Goal: Task Accomplishment & Management: Use online tool/utility

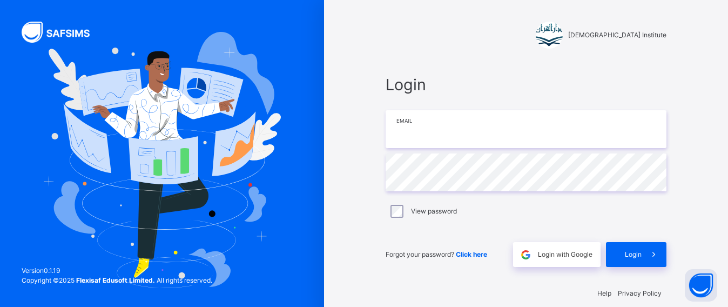
scroll to position [13, 0]
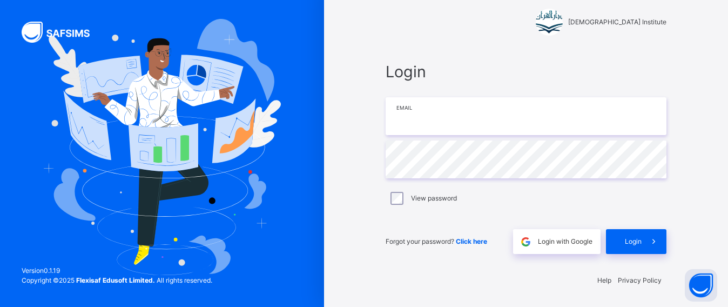
click at [429, 114] on input "email" at bounding box center [526, 116] width 281 height 38
type input "**********"
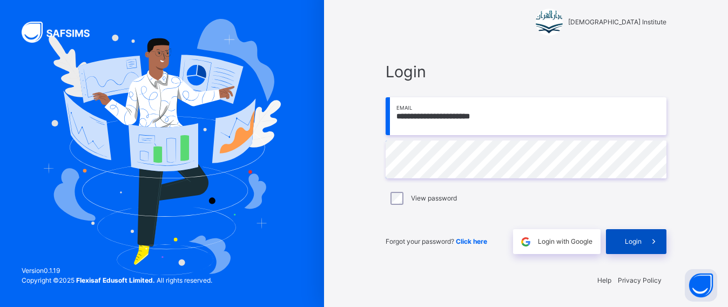
click at [653, 243] on icon at bounding box center [653, 242] width 11 height 12
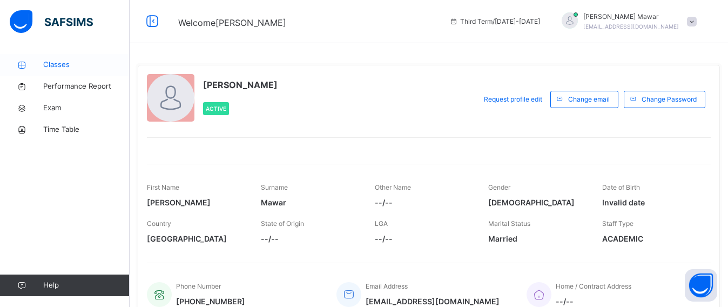
click at [46, 61] on span "Classes" at bounding box center [86, 64] width 86 height 11
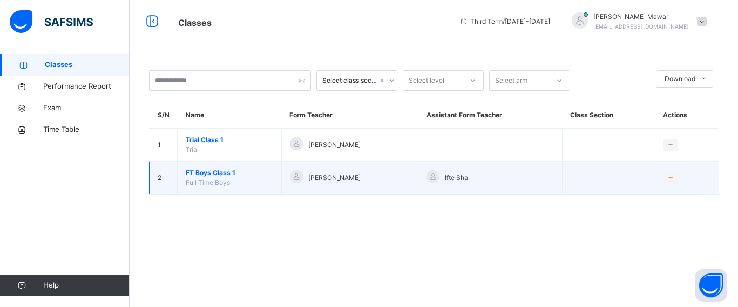
click at [206, 170] on span "FT Boys Class 1" at bounding box center [230, 173] width 88 height 10
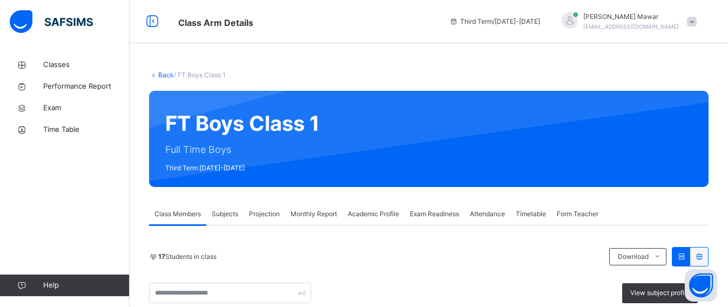
click at [260, 212] on span "Projection" at bounding box center [264, 214] width 31 height 10
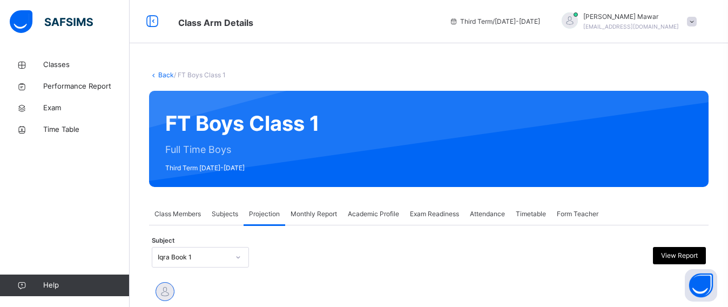
click at [500, 260] on div at bounding box center [499, 257] width 135 height 21
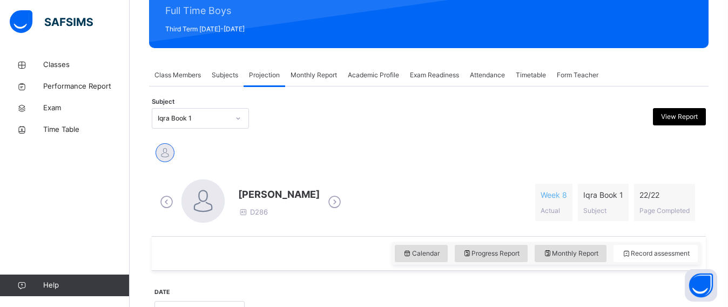
scroll to position [162, 0]
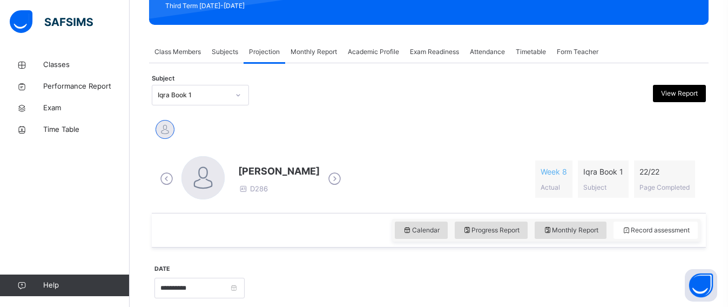
click at [209, 89] on div "Iqra Book 1" at bounding box center [190, 95] width 76 height 17
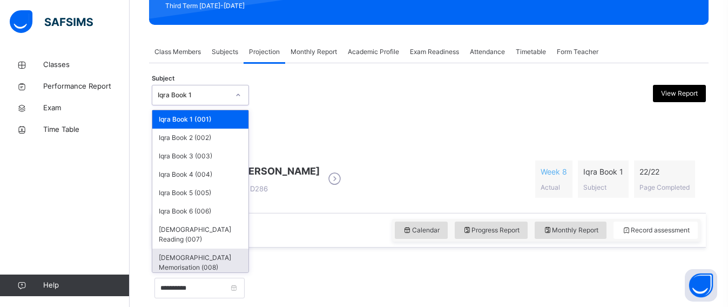
click at [198, 253] on div "[DEMOGRAPHIC_DATA] Memorisation (008)" at bounding box center [200, 262] width 96 height 28
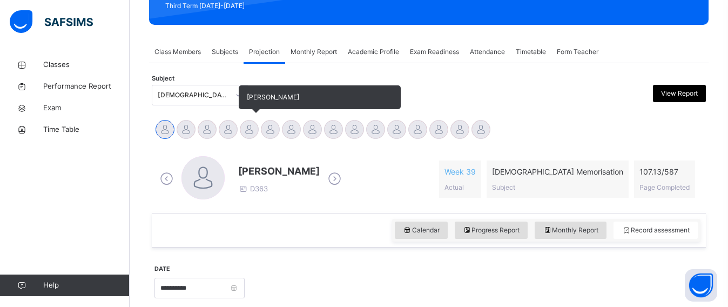
click at [246, 126] on div at bounding box center [249, 129] width 19 height 19
click at [276, 129] on div at bounding box center [270, 129] width 19 height 19
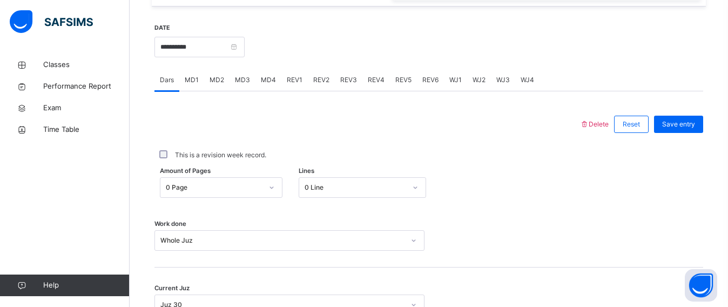
scroll to position [405, 0]
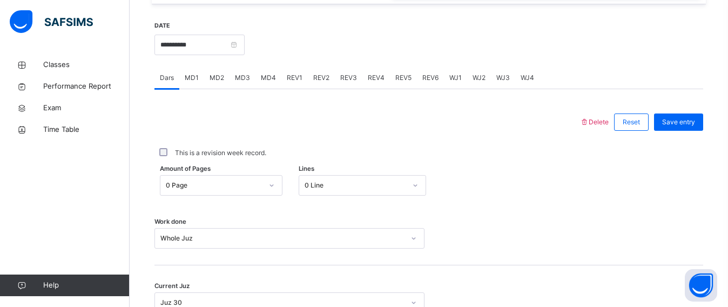
click at [523, 82] on span "WJ4" at bounding box center [528, 78] width 14 height 10
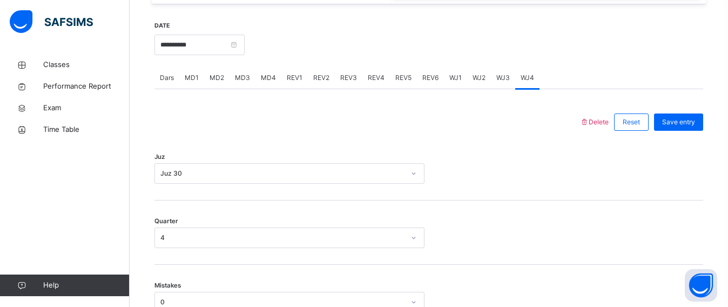
click at [288, 71] on div "REV1" at bounding box center [294, 78] width 26 height 22
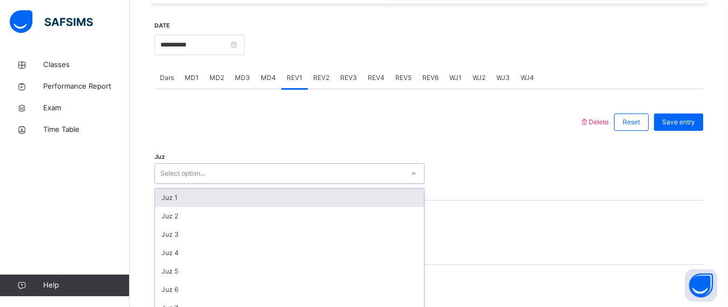
scroll to position [454, 0]
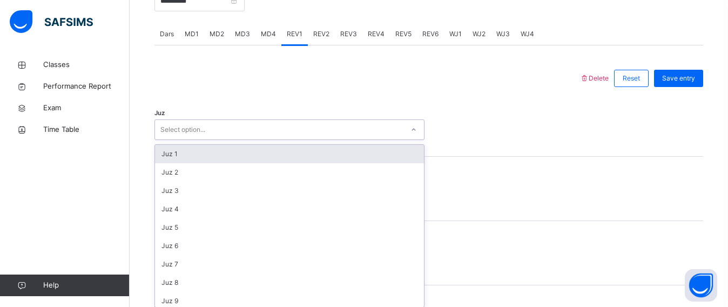
click at [224, 140] on div "option Juz 1 focused, 1 of 30. 30 results available. Use Up and Down to choose …" at bounding box center [289, 129] width 270 height 21
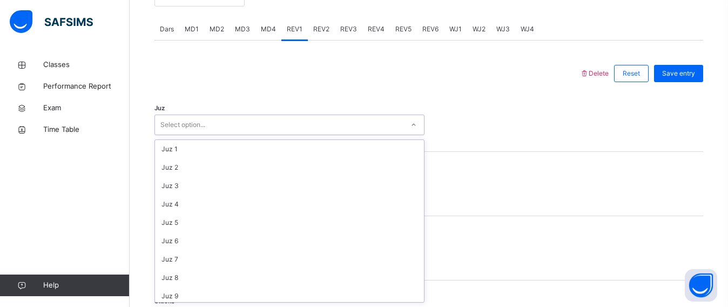
scroll to position [389, 0]
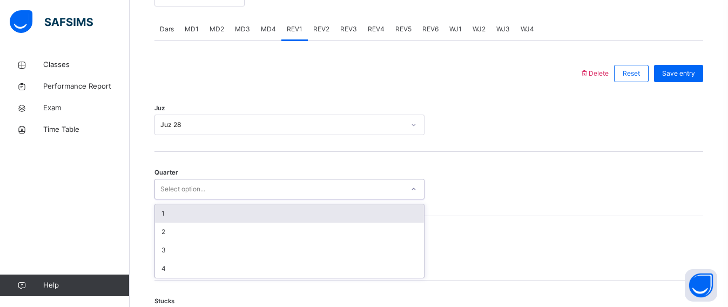
click at [236, 187] on div "Select option..." at bounding box center [279, 189] width 248 height 17
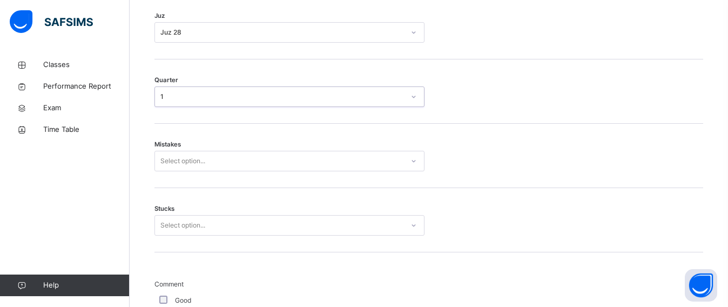
click at [218, 171] on div "Select option..." at bounding box center [289, 161] width 270 height 21
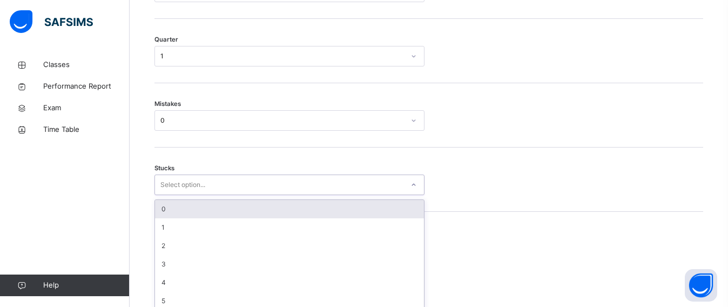
scroll to position [595, 0]
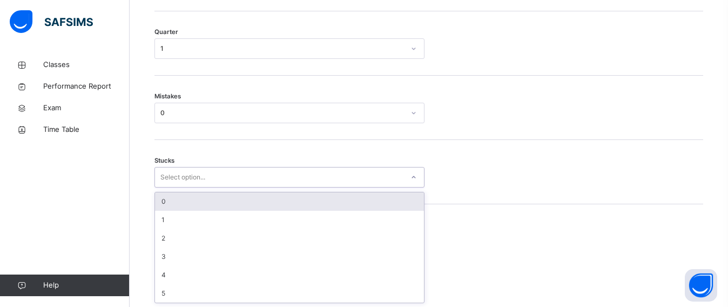
click at [230, 187] on div "option 0 focused, 1 of 6. 6 results available. Use Up and Down to choose option…" at bounding box center [289, 177] width 270 height 21
click at [226, 196] on div "0" at bounding box center [289, 201] width 269 height 18
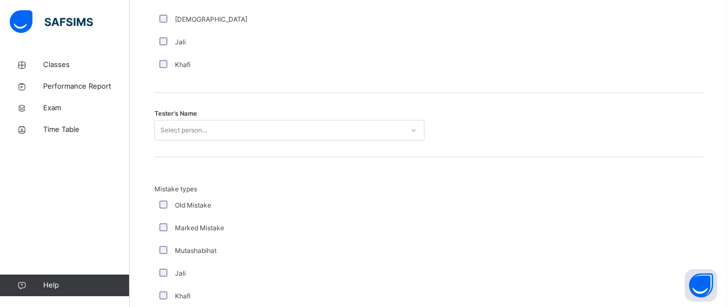
scroll to position [1081, 0]
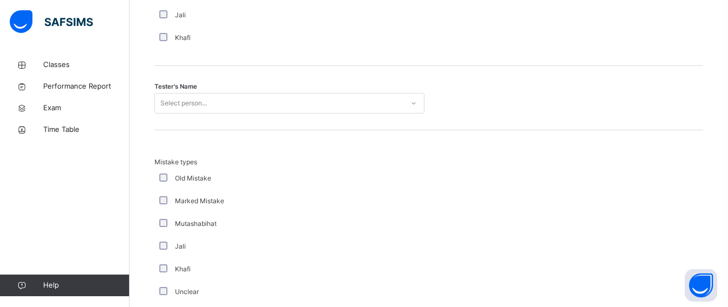
click at [297, 105] on div "Select person..." at bounding box center [279, 103] width 248 height 17
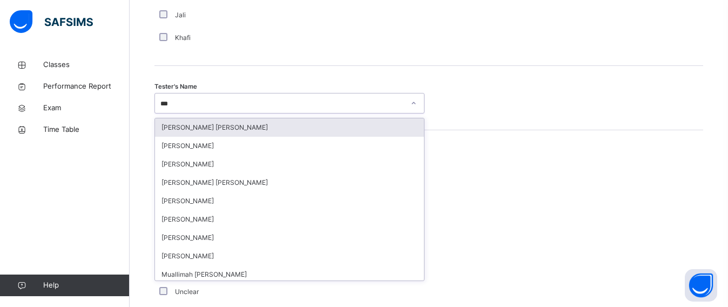
type input "****"
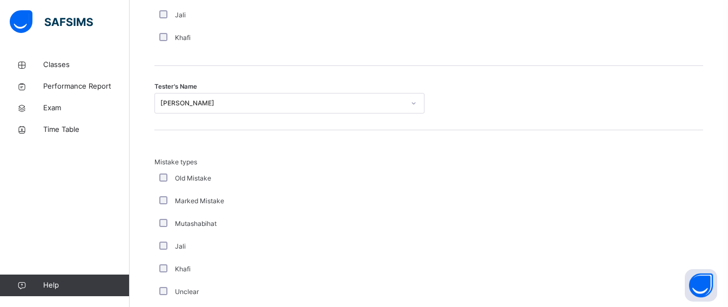
drag, startPoint x: 723, startPoint y: 162, endPoint x: 732, endPoint y: 165, distance: 9.1
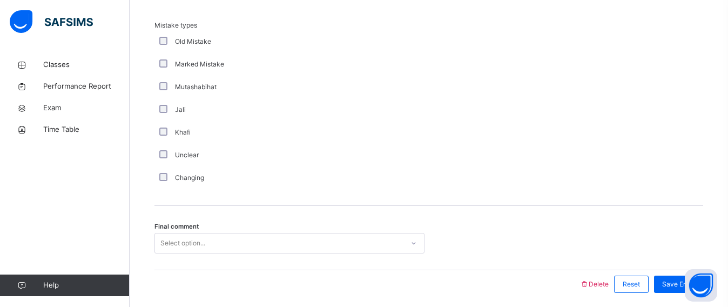
scroll to position [1258, 0]
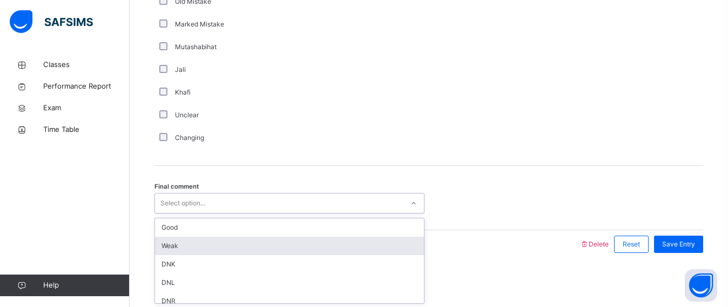
click at [247, 213] on div "option Weak focused, 2 of 6. 6 results available. Use Up and Down to choose opt…" at bounding box center [289, 203] width 270 height 21
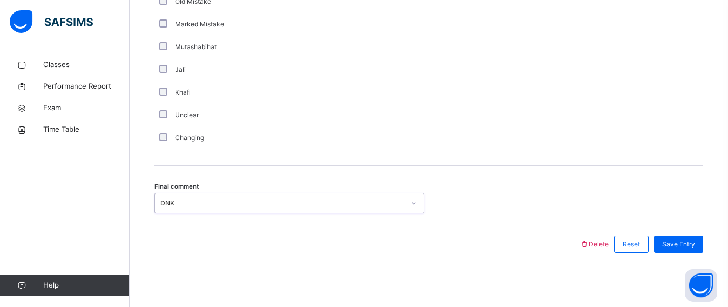
click at [371, 198] on div "DNK" at bounding box center [282, 203] width 244 height 10
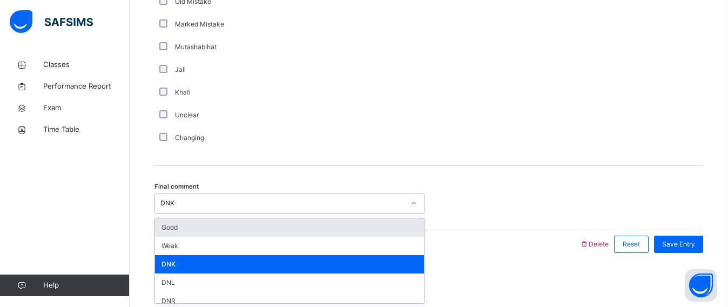
click at [240, 221] on div "Good" at bounding box center [289, 227] width 269 height 18
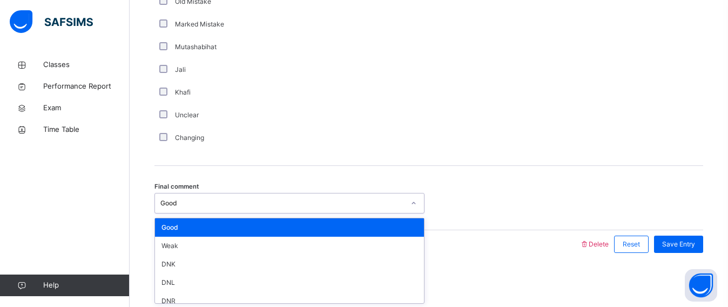
scroll to position [12, 0]
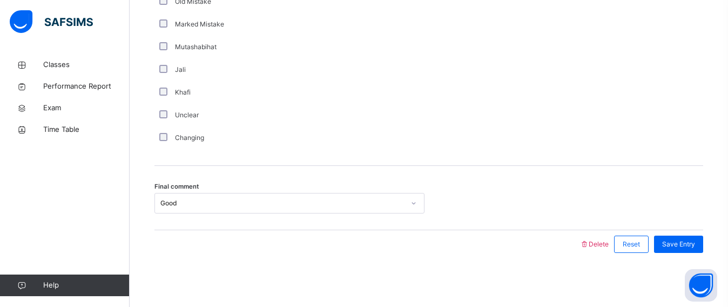
click at [510, 148] on div "Mistake types Old Mistake Marked Mistake Mutashabihat [PERSON_NAME] Unclear Cha…" at bounding box center [428, 60] width 549 height 212
click at [510, 148] on div "Mistake types Old Mistake Marked Mistake Mutashabihat [PERSON_NAME] Unclear Cha…" at bounding box center [428, 65] width 549 height 169
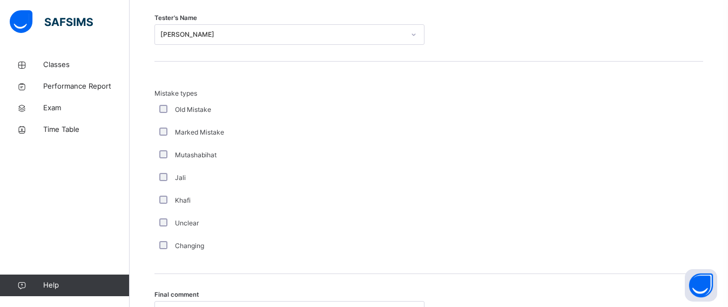
drag, startPoint x: 510, startPoint y: 148, endPoint x: 540, endPoint y: 117, distance: 43.5
click at [540, 117] on div "Mistake types Old Mistake Marked Mistake Mutashabihat [PERSON_NAME] Unclear Cha…" at bounding box center [428, 168] width 549 height 212
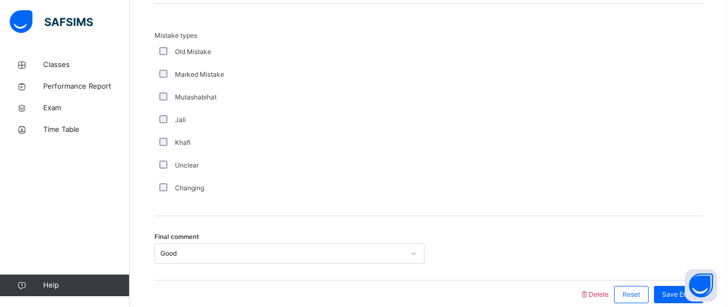
scroll to position [1258, 0]
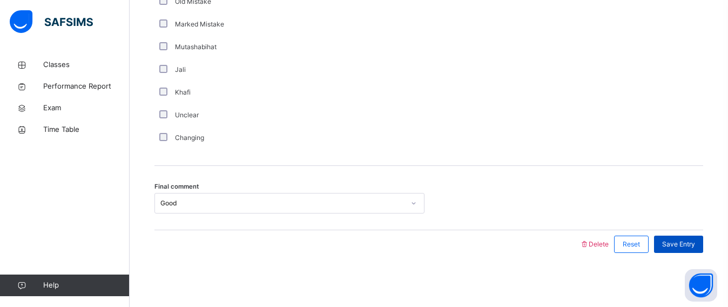
click at [695, 247] on span "Save Entry" at bounding box center [678, 244] width 33 height 10
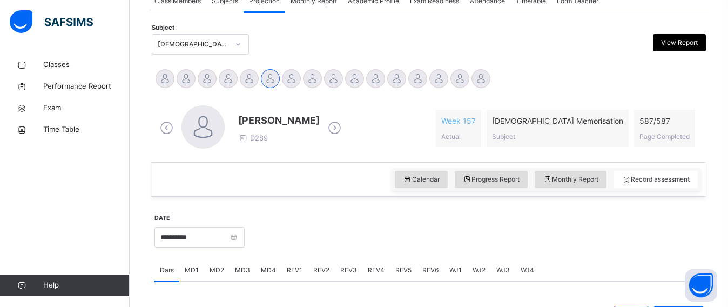
scroll to position [210, 0]
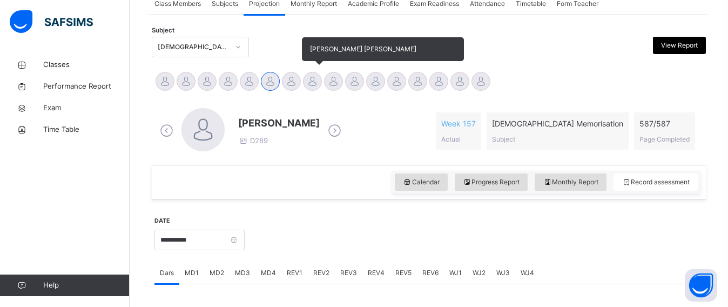
click at [309, 84] on div at bounding box center [312, 81] width 19 height 19
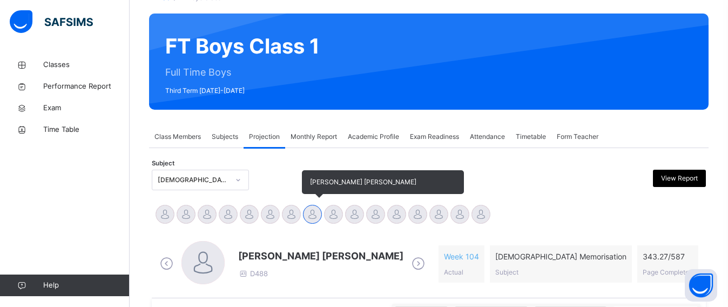
scroll to position [73, 0]
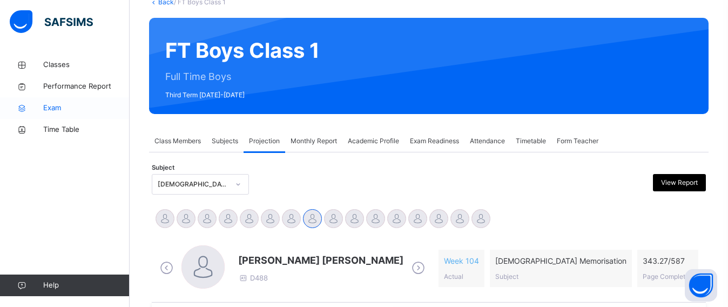
click at [56, 100] on link "Exam" at bounding box center [65, 108] width 130 height 22
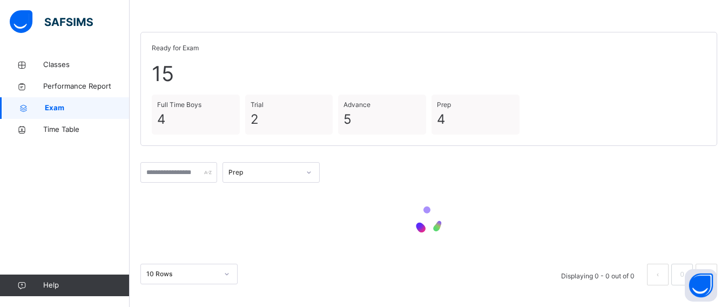
scroll to position [44, 0]
click at [447, 247] on div at bounding box center [428, 220] width 577 height 65
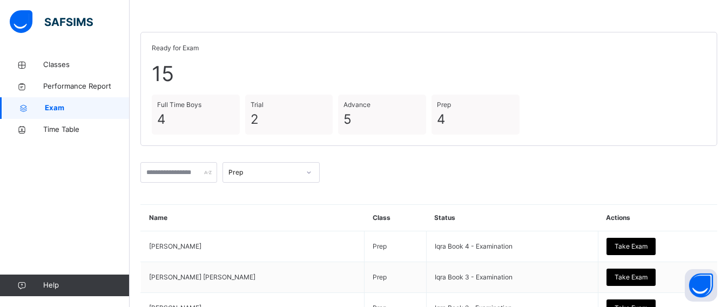
click at [299, 177] on div "Prep" at bounding box center [261, 172] width 76 height 17
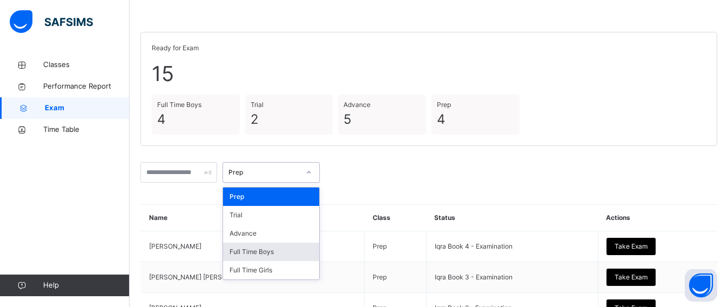
click at [308, 257] on div "Full Time Boys" at bounding box center [271, 252] width 96 height 18
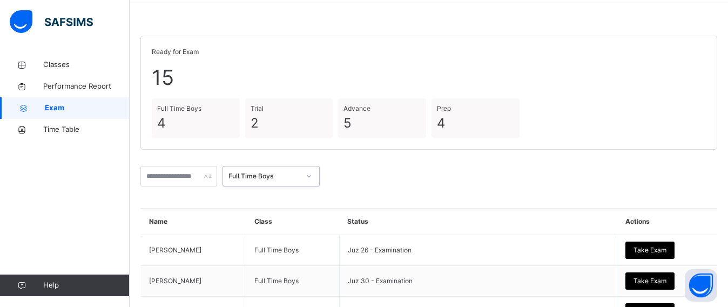
scroll to position [0, 0]
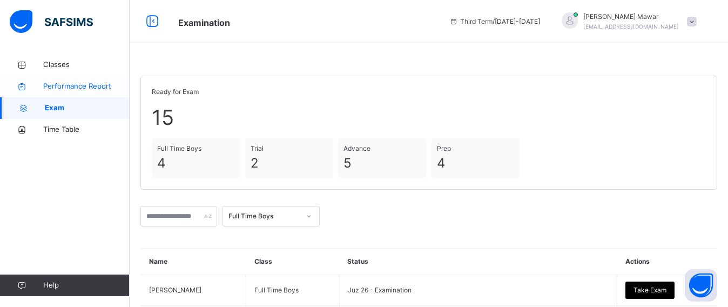
click at [86, 77] on link "Performance Report" at bounding box center [65, 87] width 130 height 22
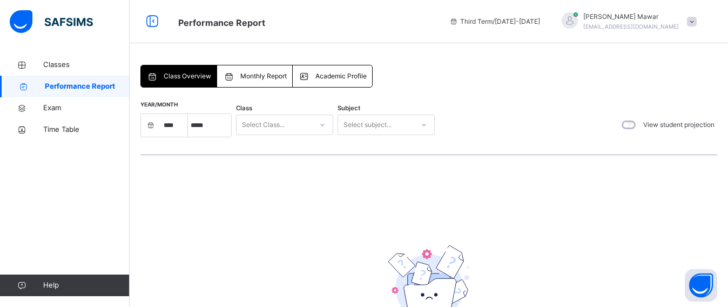
select select "****"
select select "*"
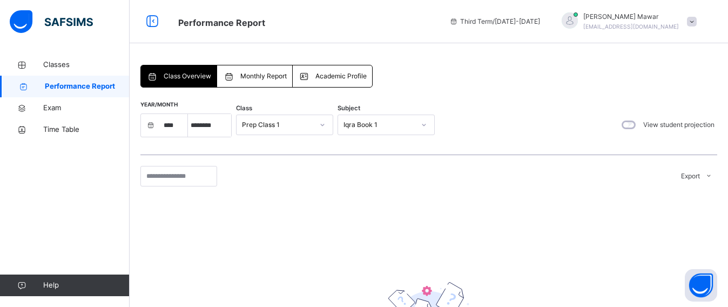
click at [277, 120] on div "Prep Class 1" at bounding box center [277, 125] width 71 height 10
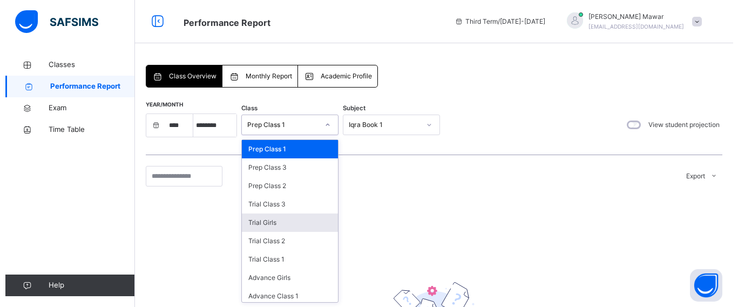
scroll to position [132, 0]
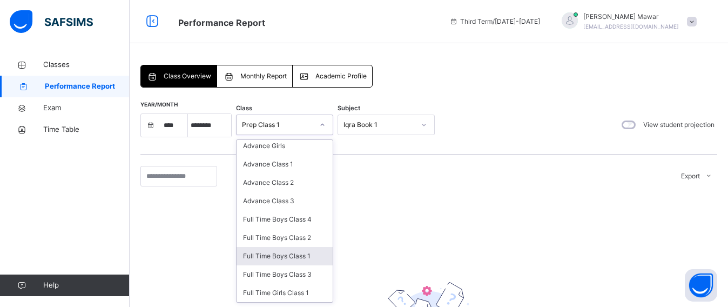
click at [302, 251] on div "Full Time Boys Class 1" at bounding box center [285, 256] width 96 height 18
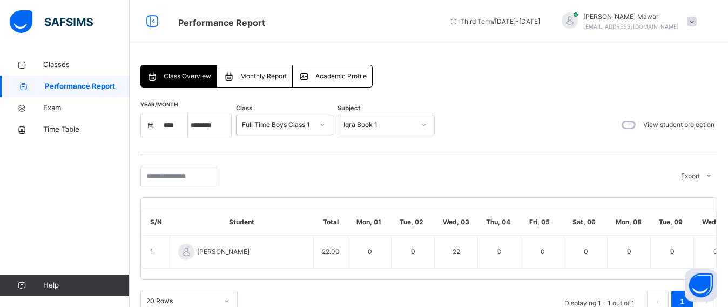
drag, startPoint x: 371, startPoint y: 139, endPoint x: 375, endPoint y: 132, distance: 8.0
click at [373, 133] on div "Year/Month **** **** **** **** **** **** **** ***** ******** ***** ***** *** **…" at bounding box center [428, 133] width 577 height 43
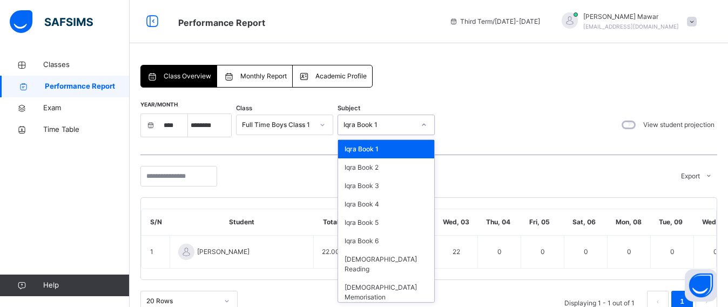
click at [379, 126] on div "Iqra Book 1" at bounding box center [379, 125] width 71 height 10
click at [370, 278] on div "[DEMOGRAPHIC_DATA] Memorisation" at bounding box center [386, 292] width 96 height 28
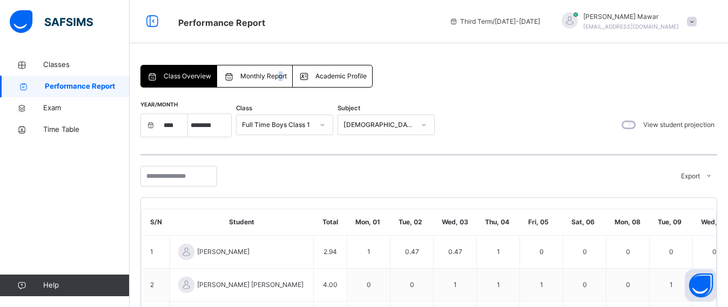
click at [280, 70] on div "Monthly Report" at bounding box center [254, 76] width 75 height 22
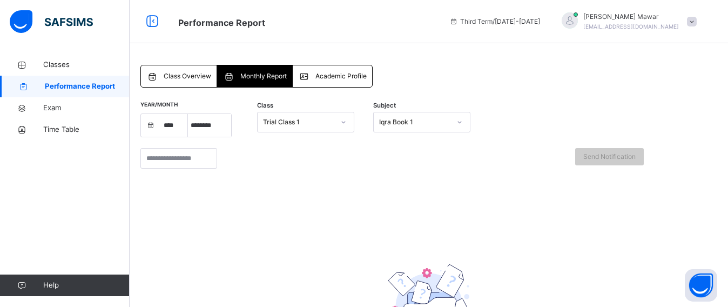
drag, startPoint x: 338, startPoint y: 76, endPoint x: 333, endPoint y: 67, distance: 10.7
click at [335, 69] on div "Academic Profile" at bounding box center [332, 76] width 79 height 22
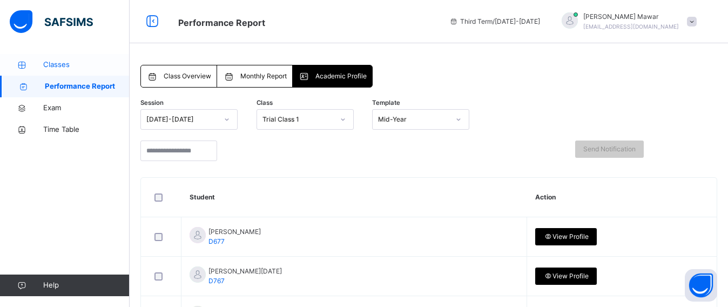
click at [53, 59] on span "Classes" at bounding box center [86, 64] width 86 height 11
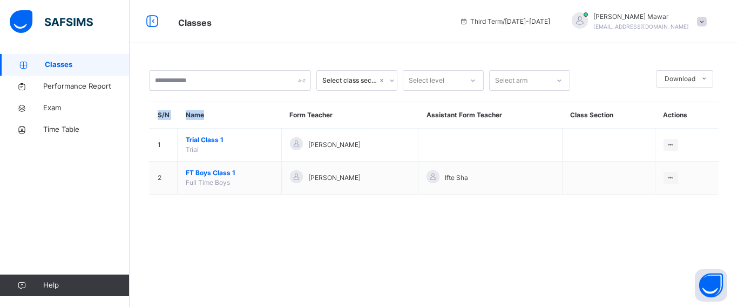
drag, startPoint x: 233, startPoint y: 122, endPoint x: 154, endPoint y: 113, distance: 78.8
click at [154, 113] on tr "S/N Name Form Teacher Assistant Form Teacher Class Section Actions" at bounding box center [435, 115] width 570 height 26
copy tr "S/N Name"
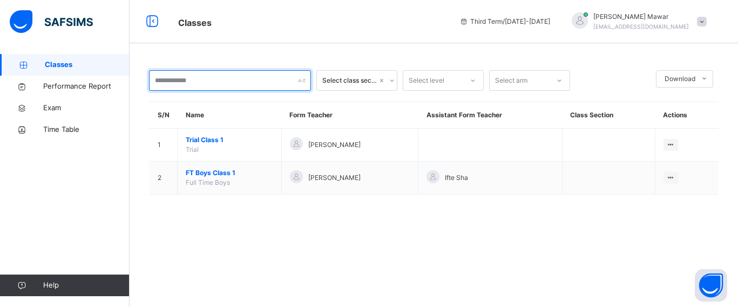
click at [208, 82] on input "text" at bounding box center [230, 80] width 162 height 21
paste input "********"
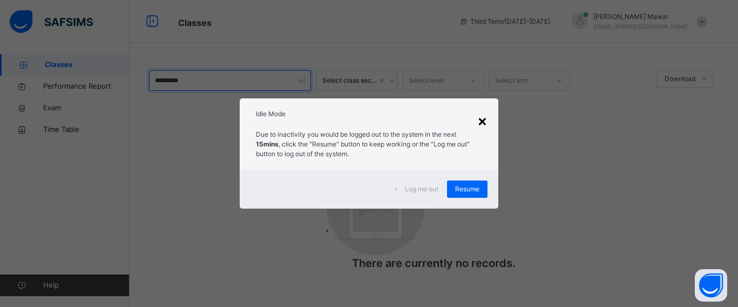
type input "*********"
click at [478, 127] on div "×" at bounding box center [483, 120] width 10 height 23
